Goal: Contribute content

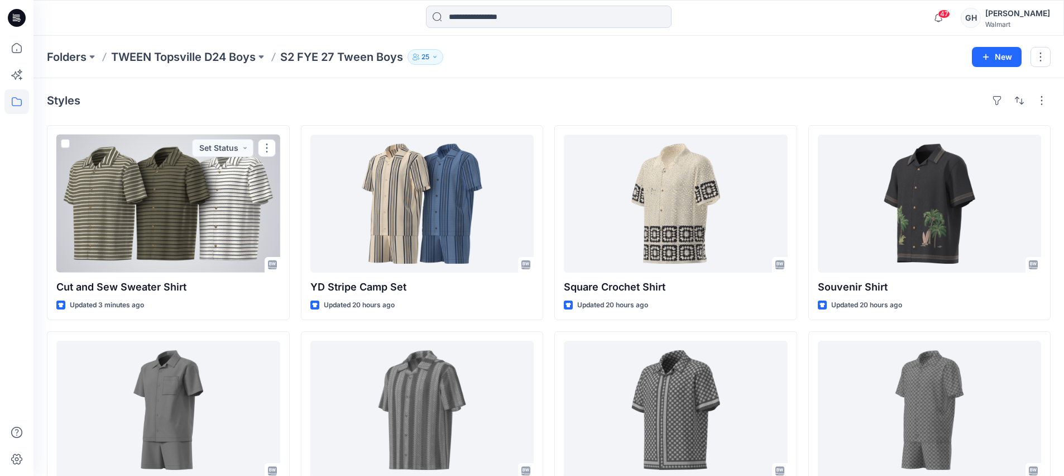
drag, startPoint x: 167, startPoint y: 218, endPoint x: 322, endPoint y: 204, distance: 155.3
click at [167, 218] on div at bounding box center [168, 204] width 224 height 138
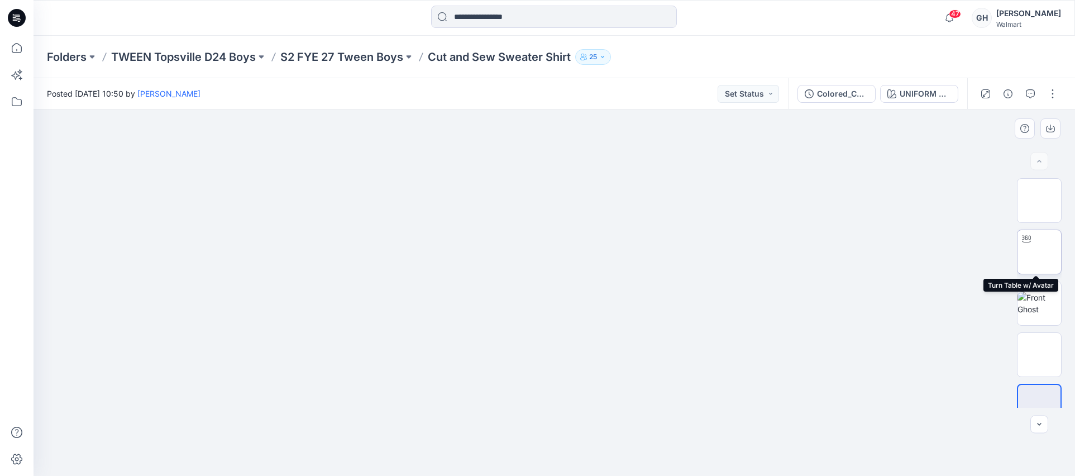
click at [1039, 252] on img at bounding box center [1039, 252] width 0 height 0
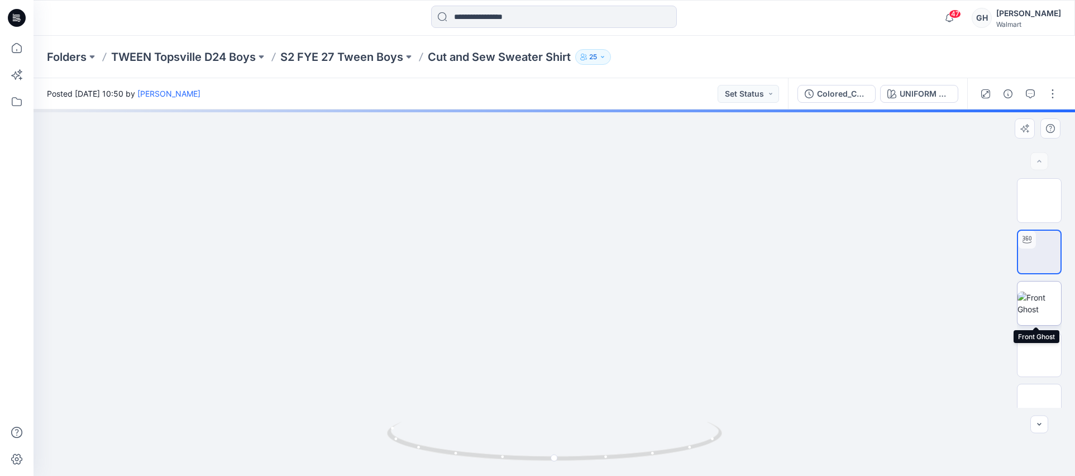
click at [1042, 310] on img at bounding box center [1039, 302] width 44 height 23
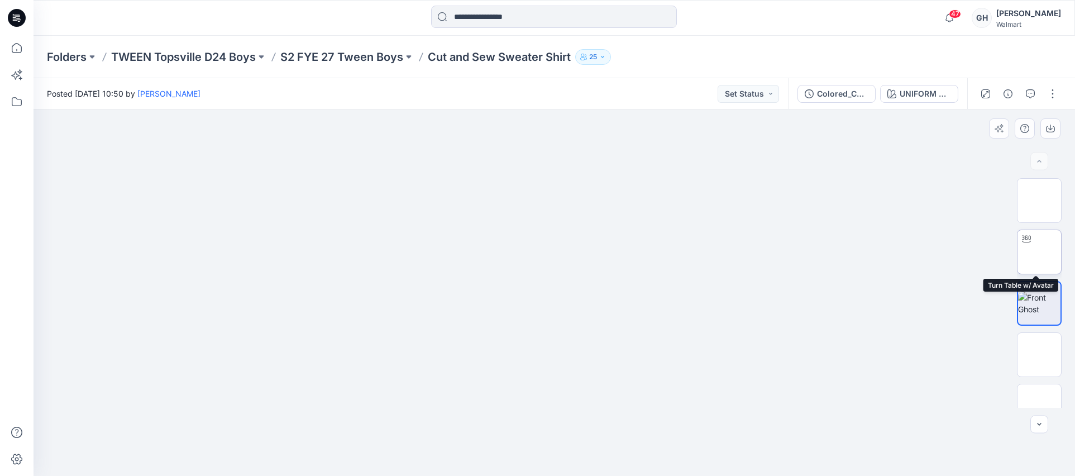
click at [1039, 252] on img at bounding box center [1039, 252] width 0 height 0
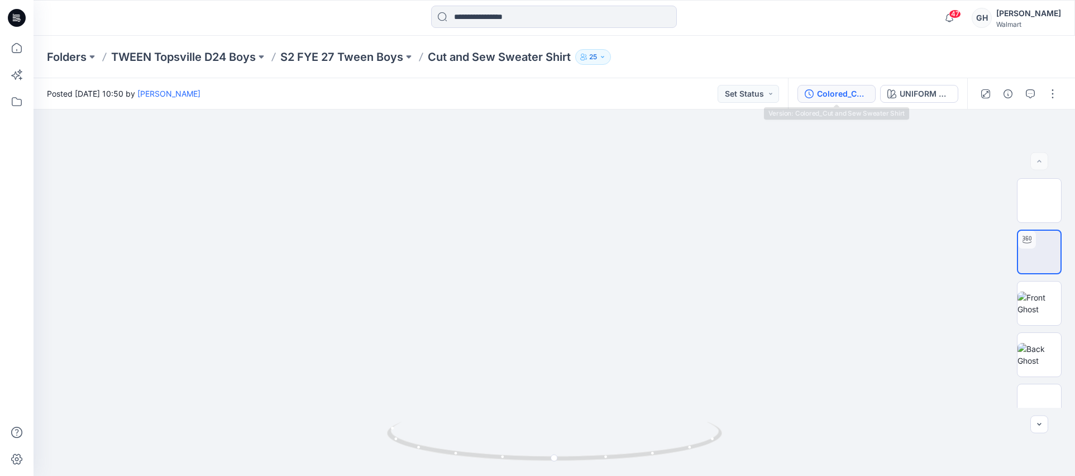
click at [856, 94] on div "Colored_Cut and Sew Sweater Shirt" at bounding box center [842, 94] width 51 height 12
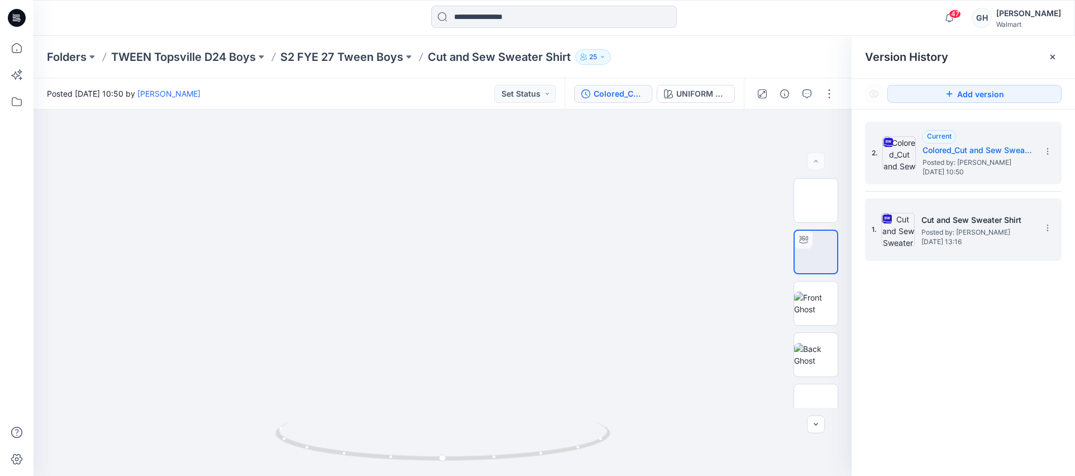
click at [929, 215] on h5 "Cut and Sew Sweater Shirt" at bounding box center [977, 219] width 112 height 13
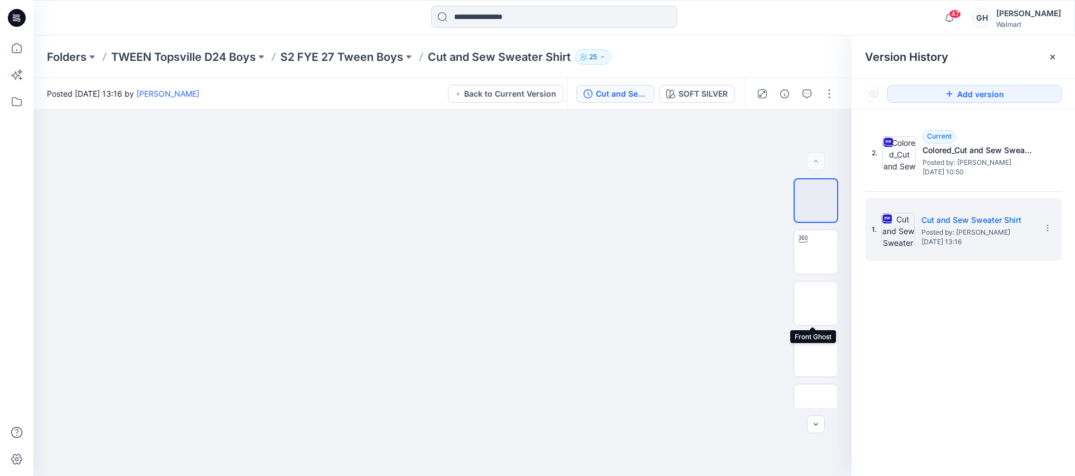
scroll to position [123, 0]
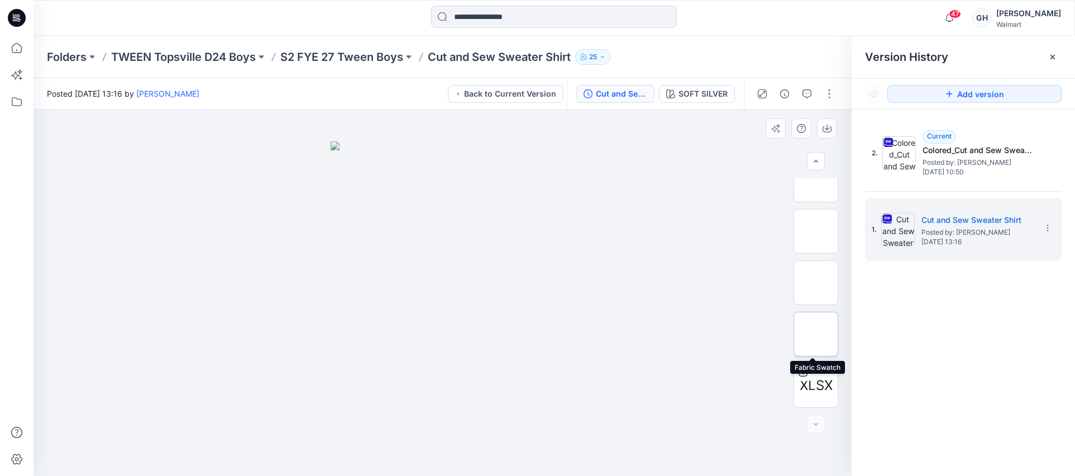
click at [816, 334] on img at bounding box center [816, 334] width 0 height 0
drag, startPoint x: 826, startPoint y: 92, endPoint x: 825, endPoint y: 99, distance: 6.7
click at [826, 92] on button "button" at bounding box center [829, 94] width 18 height 18
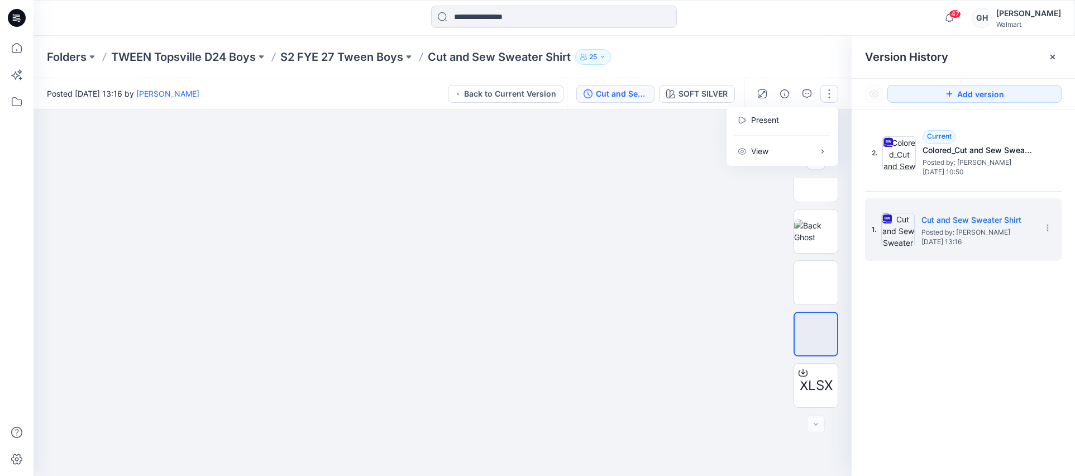
click at [623, 222] on div at bounding box center [442, 292] width 818 height 366
click at [830, 124] on icon "button" at bounding box center [826, 128] width 9 height 9
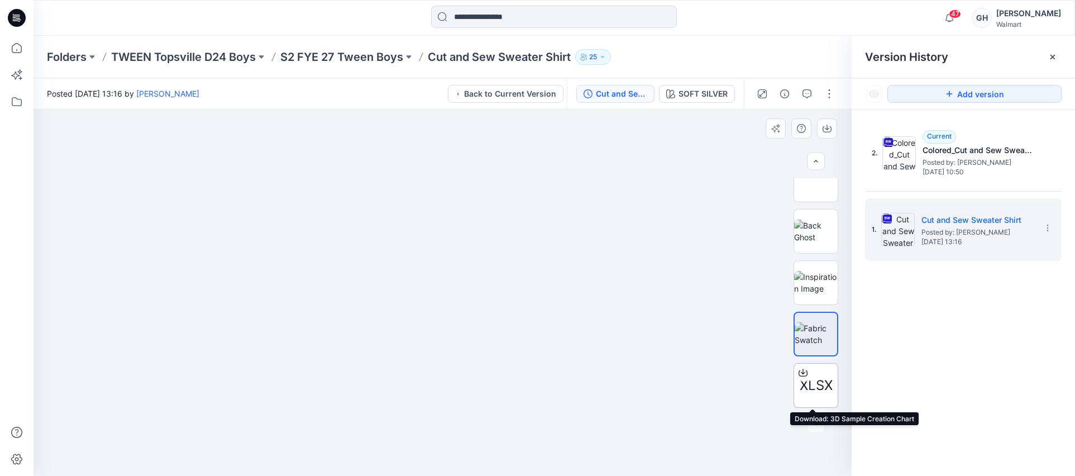
click at [814, 387] on span "XLSX" at bounding box center [815, 385] width 33 height 20
click at [810, 274] on img at bounding box center [816, 282] width 44 height 23
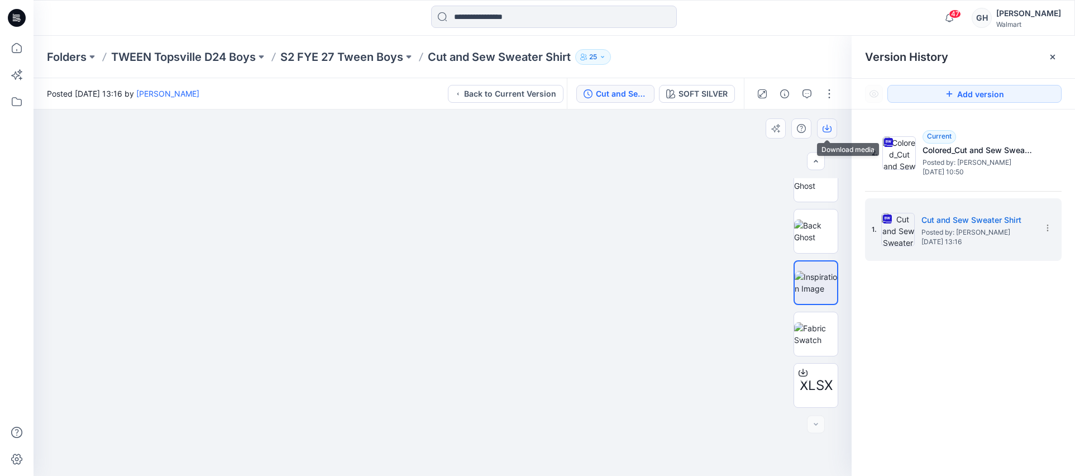
click at [828, 123] on button "button" at bounding box center [827, 128] width 20 height 20
click at [487, 95] on button "Back to Current Version" at bounding box center [506, 94] width 116 height 18
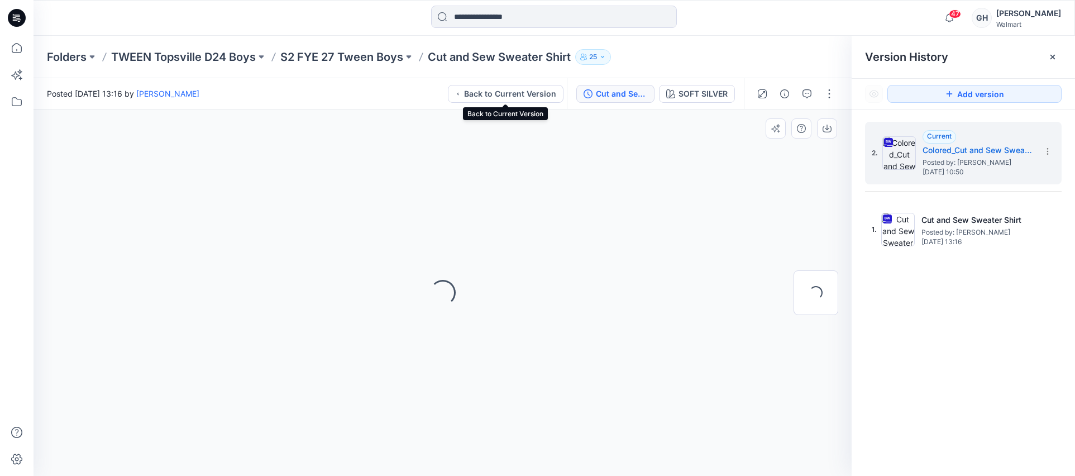
scroll to position [0, 0]
click at [337, 56] on p "S2 FYE 27 Tween Boys" at bounding box center [341, 57] width 123 height 16
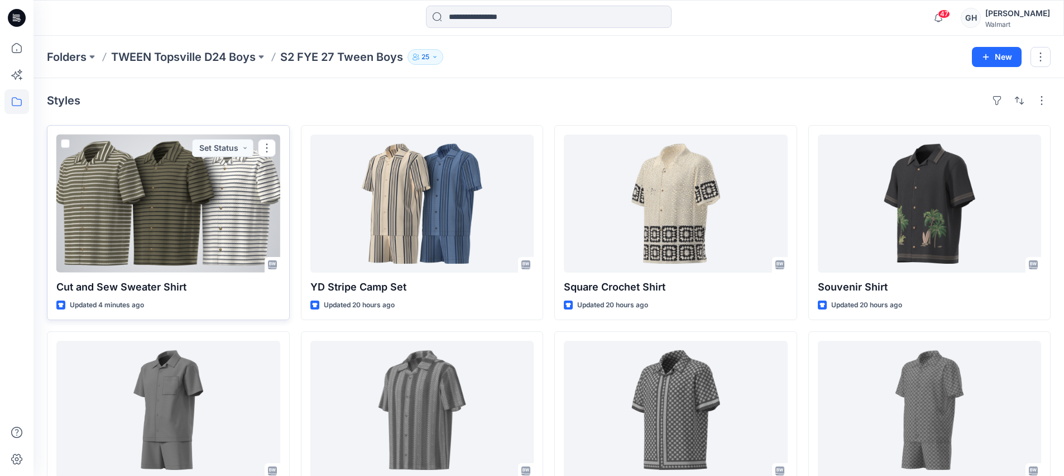
drag, startPoint x: 112, startPoint y: 230, endPoint x: 466, endPoint y: 246, distance: 354.8
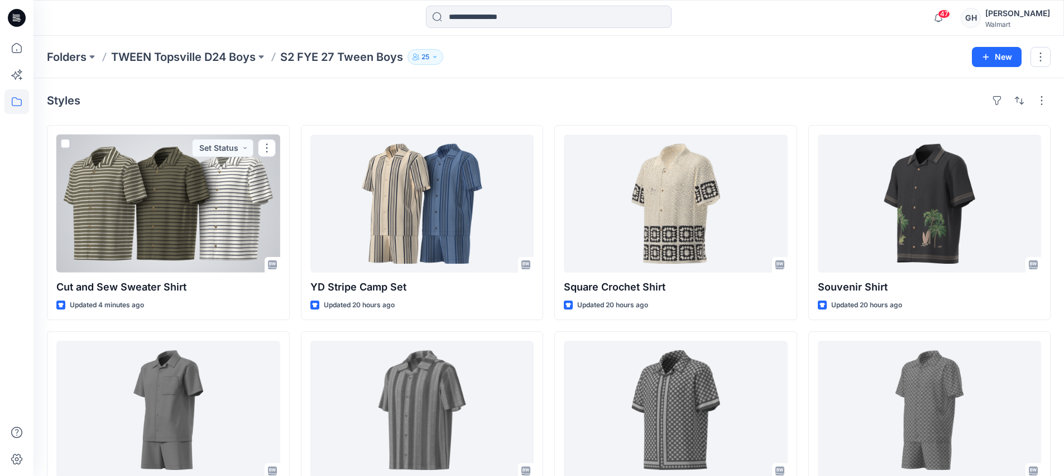
click at [113, 229] on div at bounding box center [168, 204] width 224 height 138
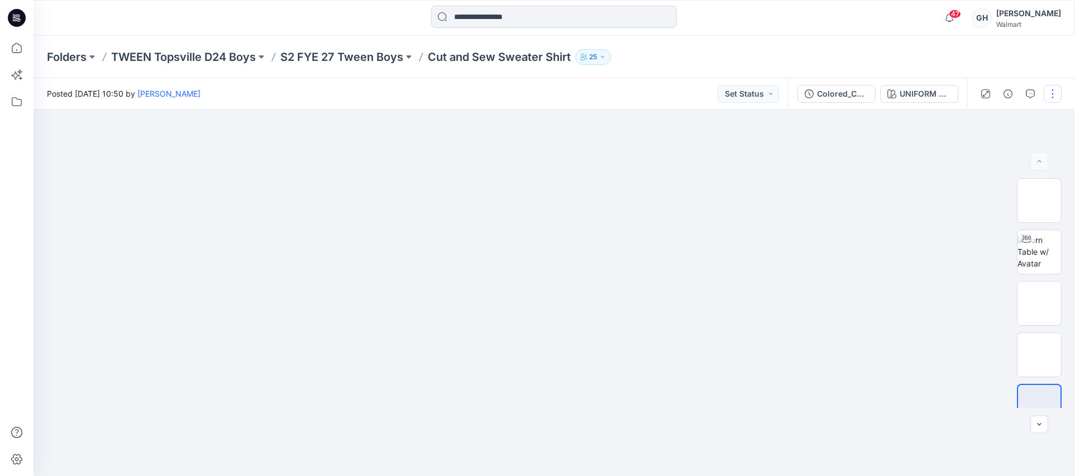
click at [1058, 93] on button "button" at bounding box center [1052, 94] width 18 height 18
click at [997, 145] on button "Edit" at bounding box center [1005, 151] width 103 height 21
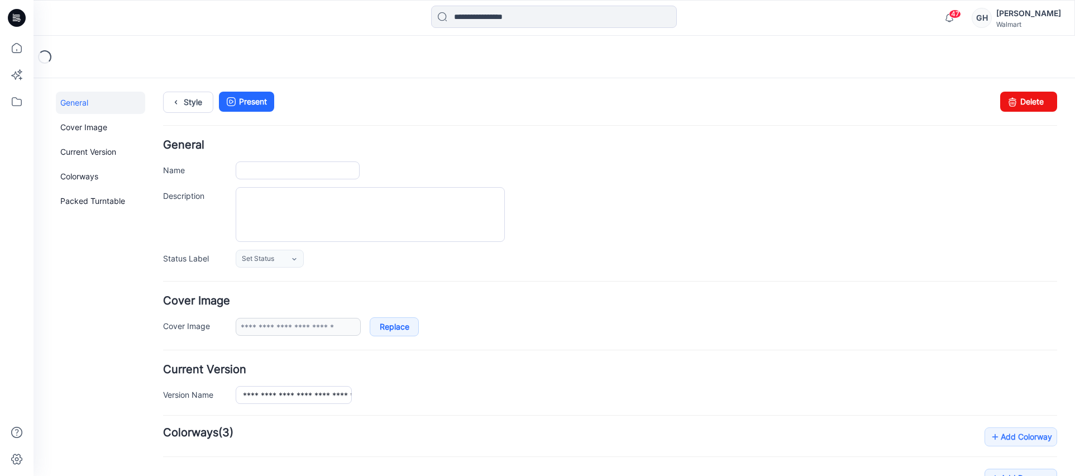
type input "**********"
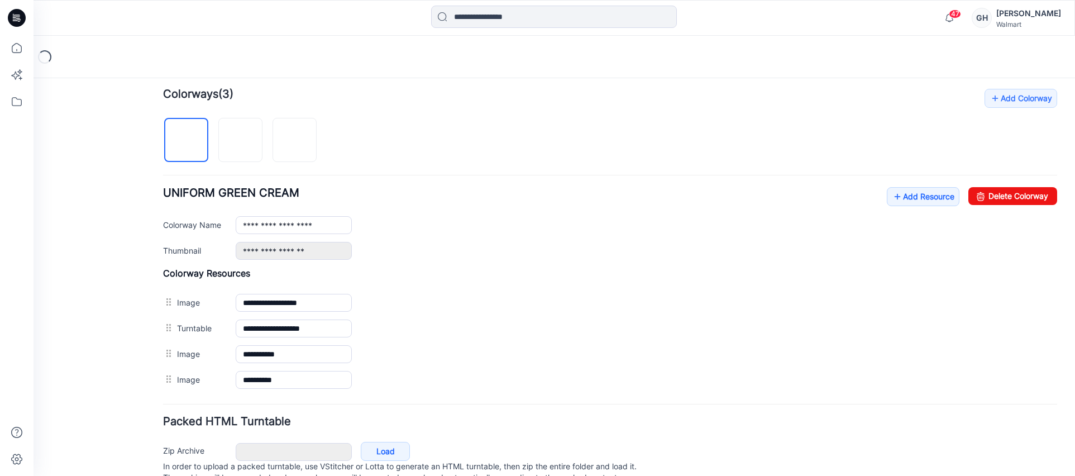
scroll to position [349, 0]
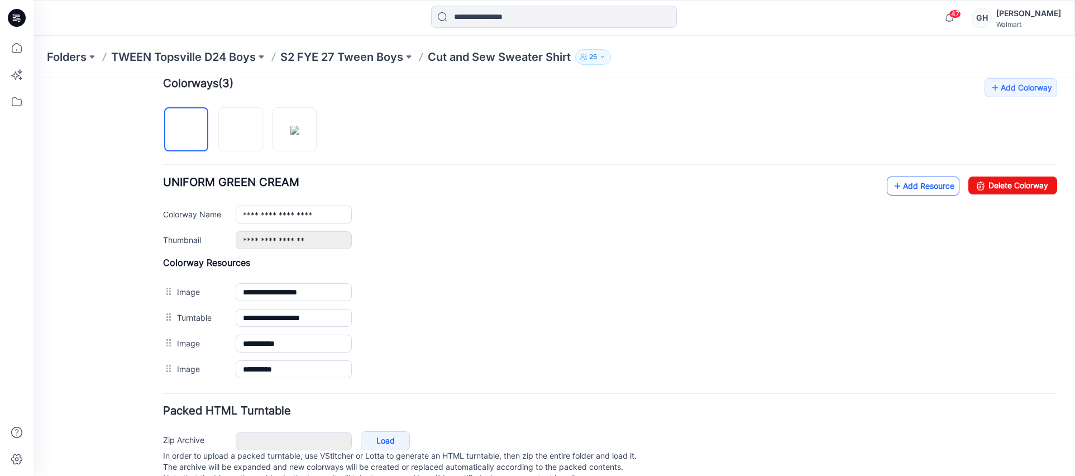
click at [887, 191] on link "Add Resource" at bounding box center [923, 185] width 73 height 19
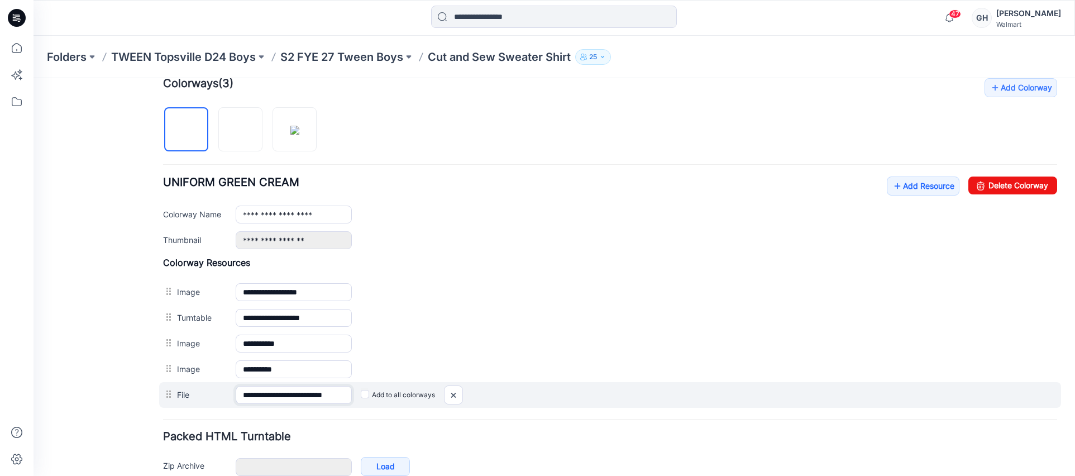
scroll to position [0, 1]
click at [363, 396] on div "**********" at bounding box center [610, 395] width 902 height 26
type input "**********"
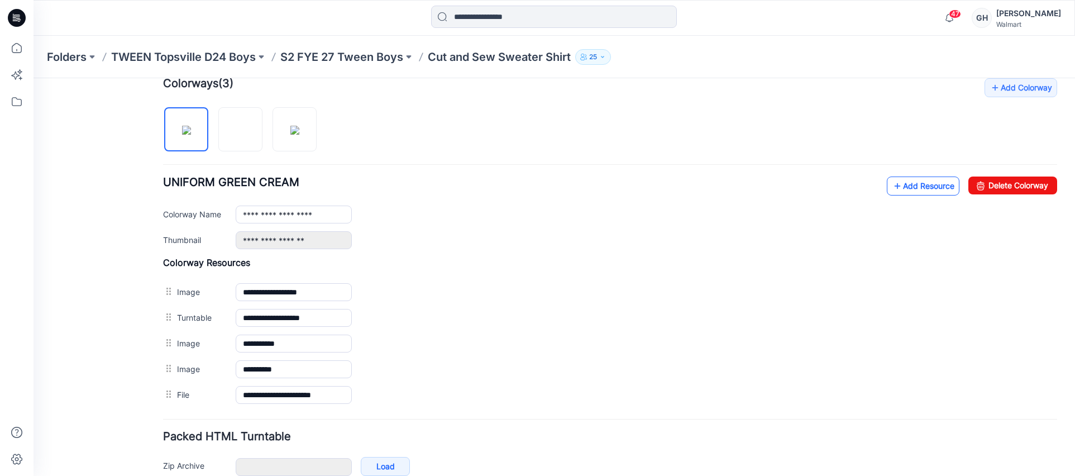
click at [924, 185] on link "Add Resource" at bounding box center [923, 185] width 73 height 19
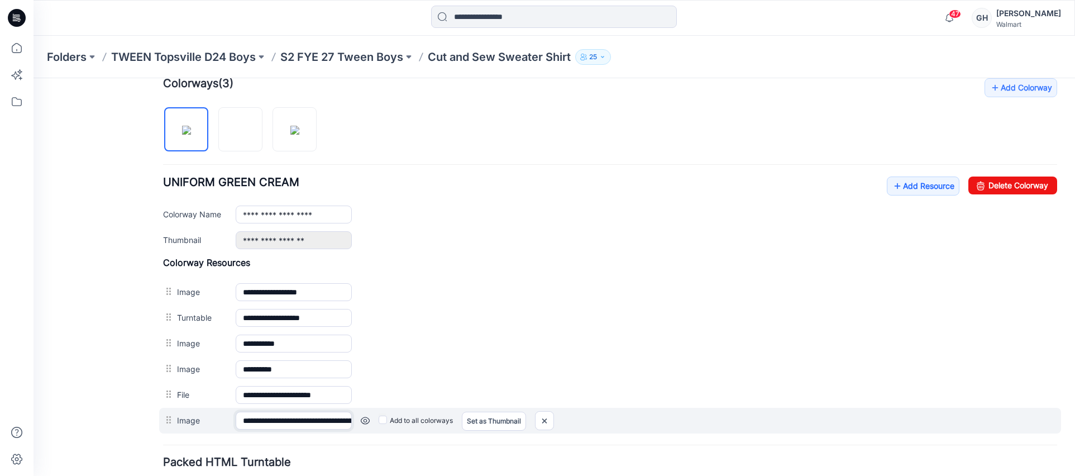
click at [288, 414] on input "**********" at bounding box center [294, 420] width 116 height 18
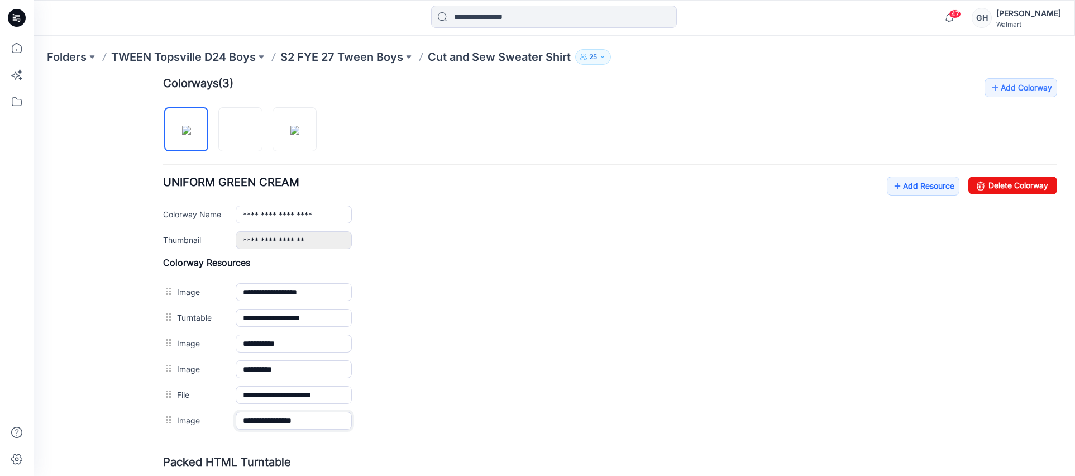
type input "**********"
click at [352, 465] on h4 "Packed HTML Turntable" at bounding box center [610, 462] width 894 height 11
click at [922, 189] on link "Add Resource" at bounding box center [923, 185] width 73 height 19
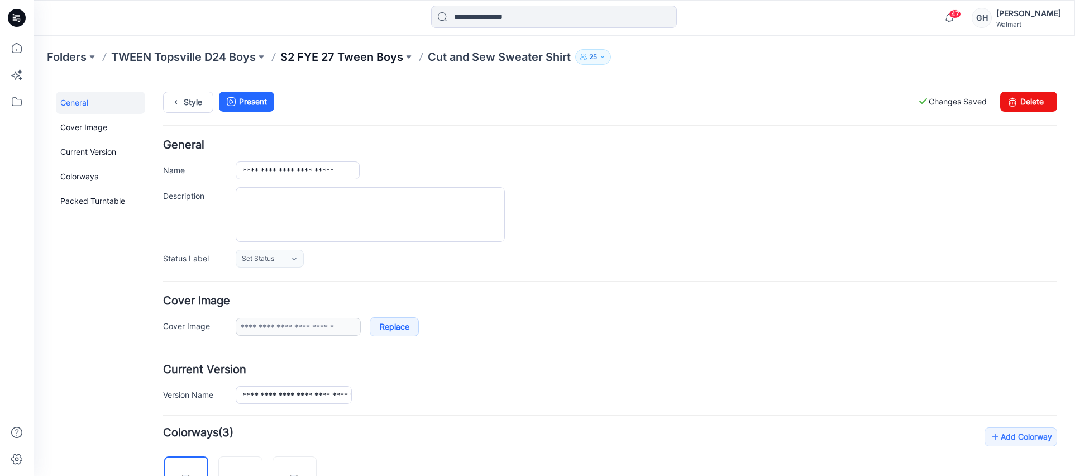
click at [360, 64] on p "S2 FYE 27 Tween Boys" at bounding box center [341, 57] width 123 height 16
